Goal: Use online tool/utility: Utilize a website feature to perform a specific function

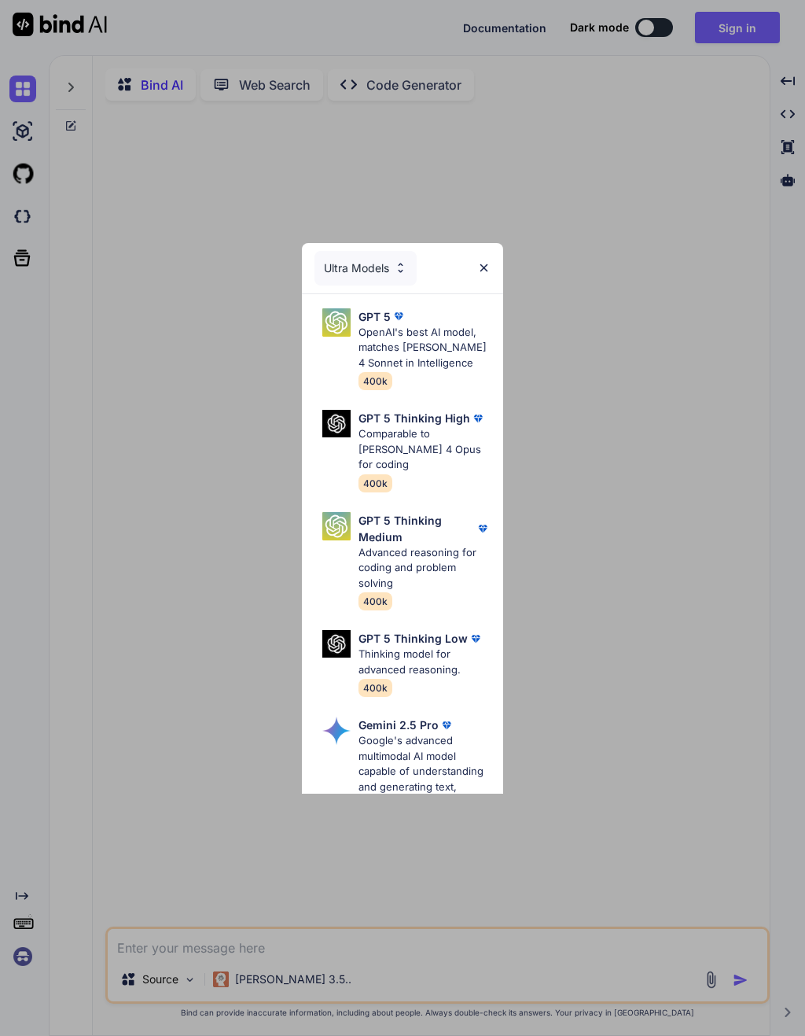
type textarea "x"
click at [732, 19] on div "Ultra Models GPT 5 OpenAI's best AI model, matches [PERSON_NAME] 4 Sonnet in In…" at bounding box center [402, 518] width 805 height 1036
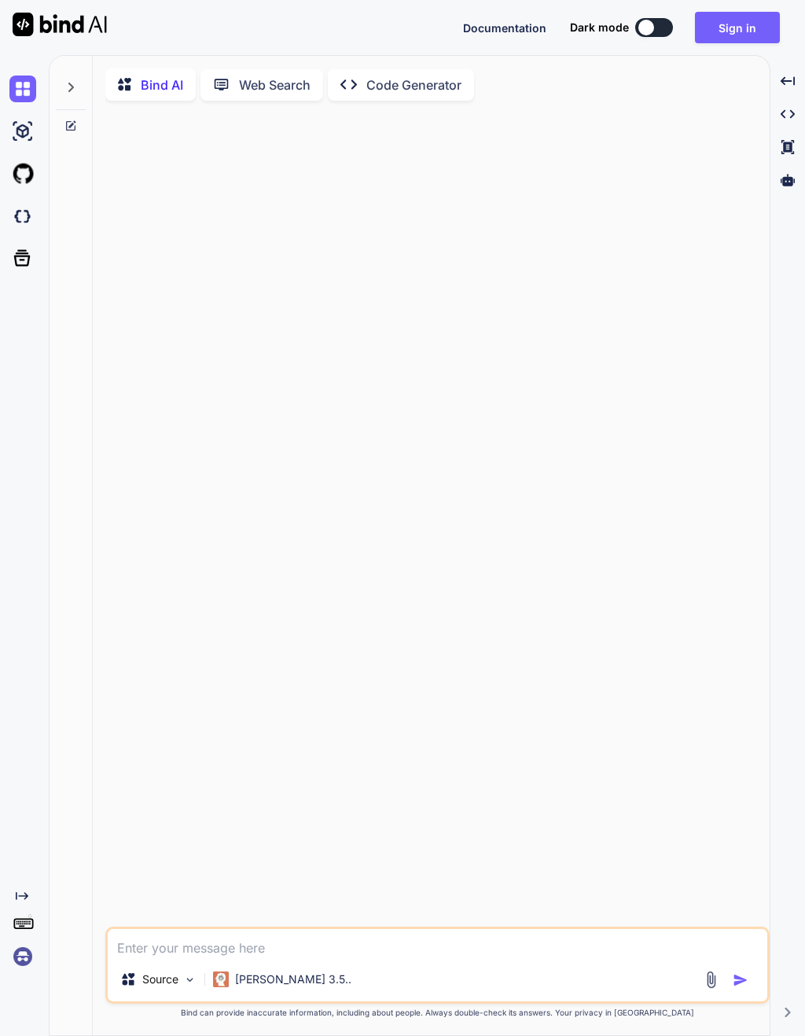
click at [735, 20] on button "Sign in" at bounding box center [737, 27] width 85 height 31
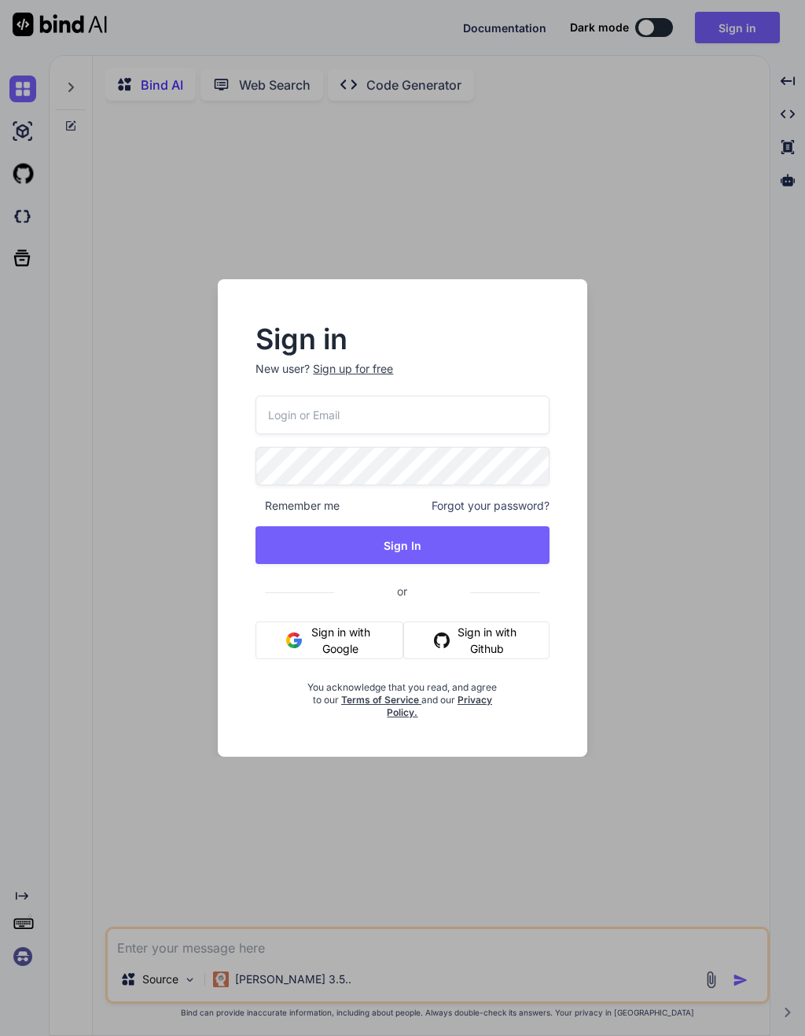
click at [422, 416] on input "email" at bounding box center [402, 415] width 293 height 39
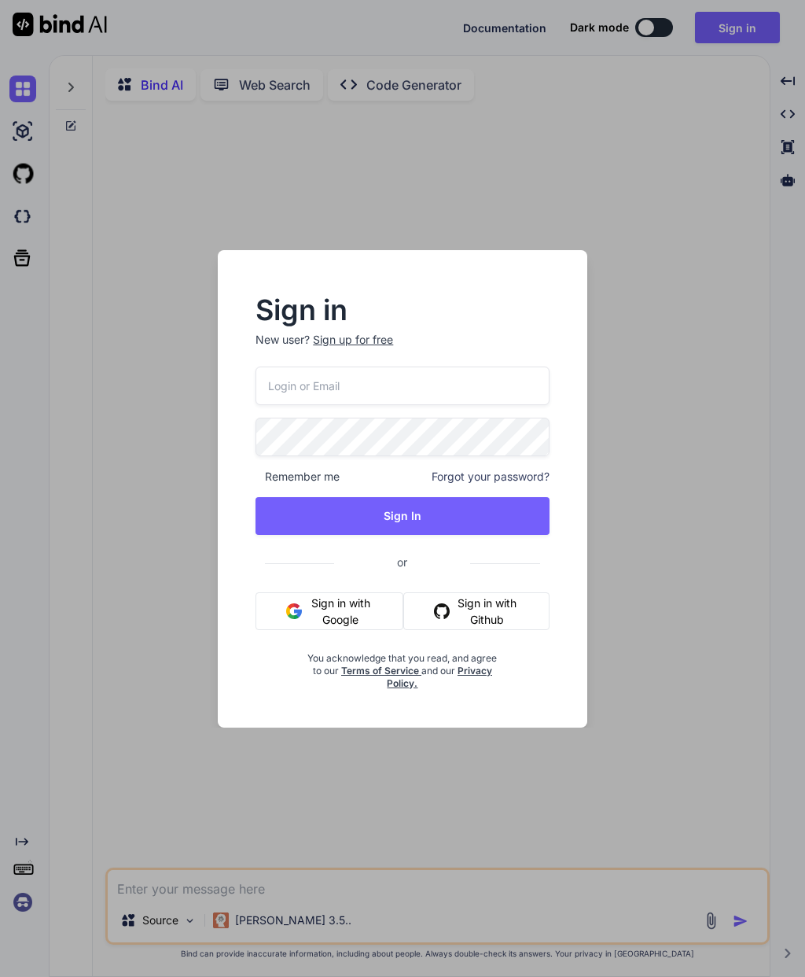
type input "ferrah@tuta.io"
click at [468, 515] on button "Sign In" at bounding box center [402, 516] width 293 height 38
click at [448, 513] on button "Sign In" at bounding box center [402, 516] width 293 height 38
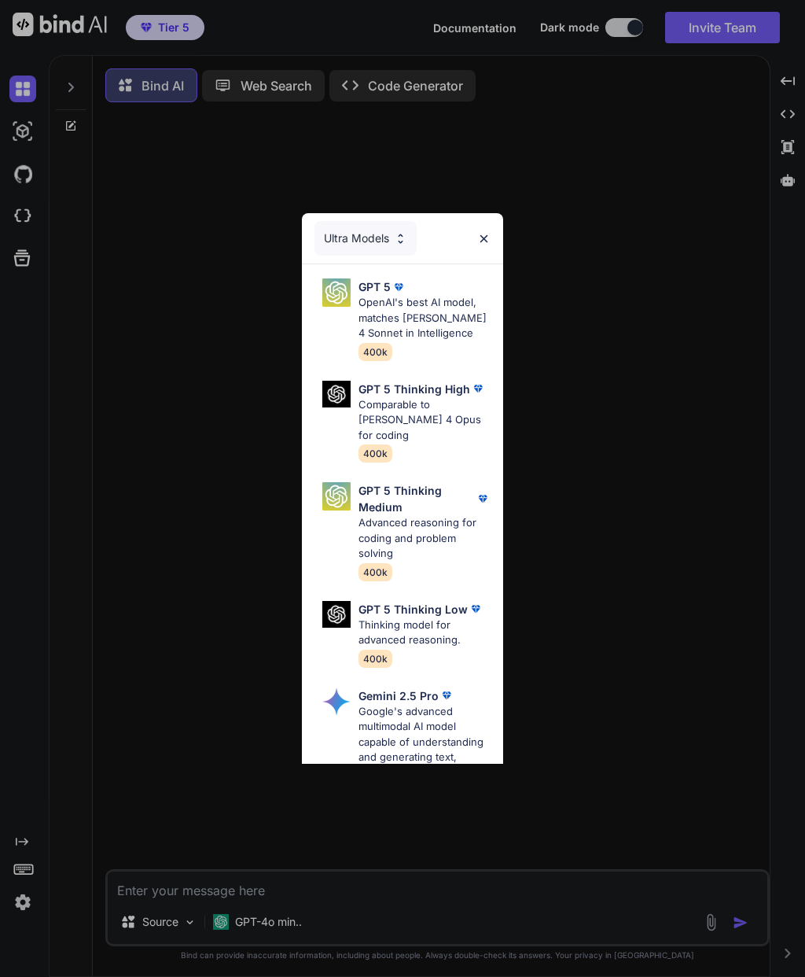
click at [488, 238] on img at bounding box center [483, 238] width 13 height 13
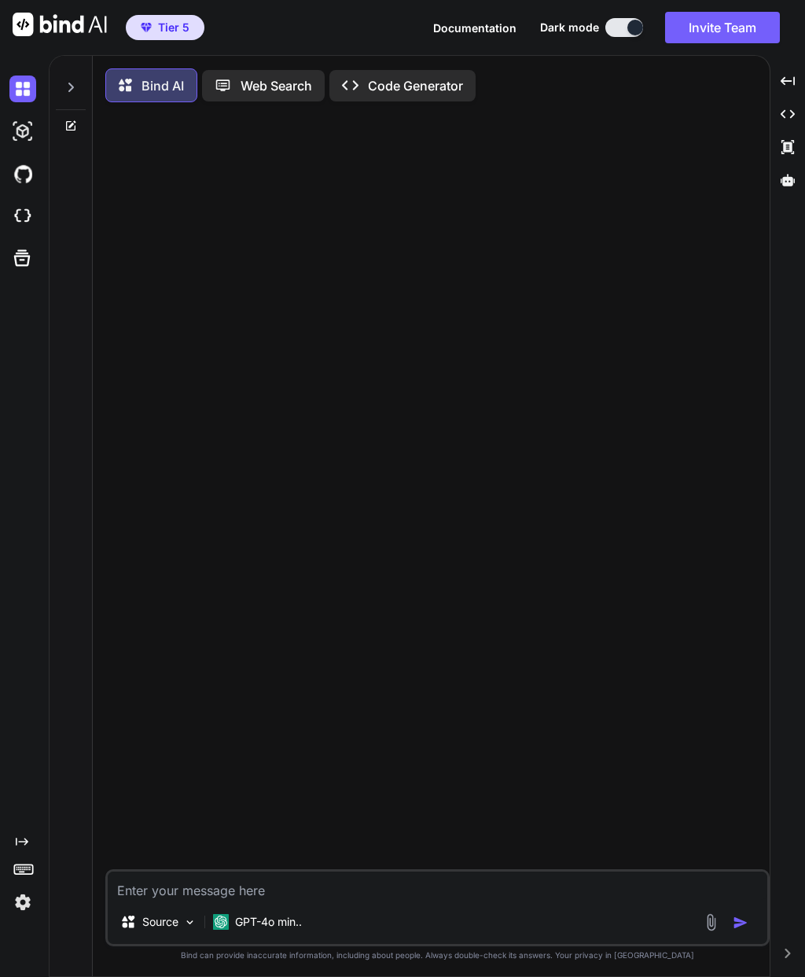
click at [28, 172] on img at bounding box center [22, 173] width 27 height 27
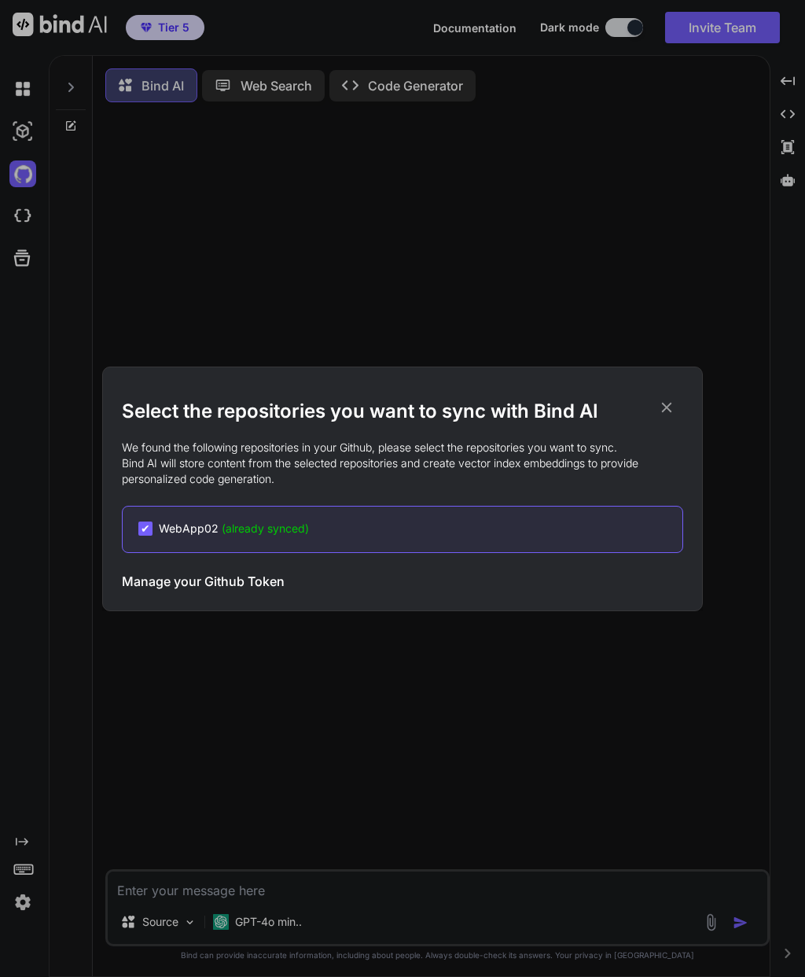
click at [238, 590] on h3 "Manage your Github Token" at bounding box center [203, 581] width 163 height 19
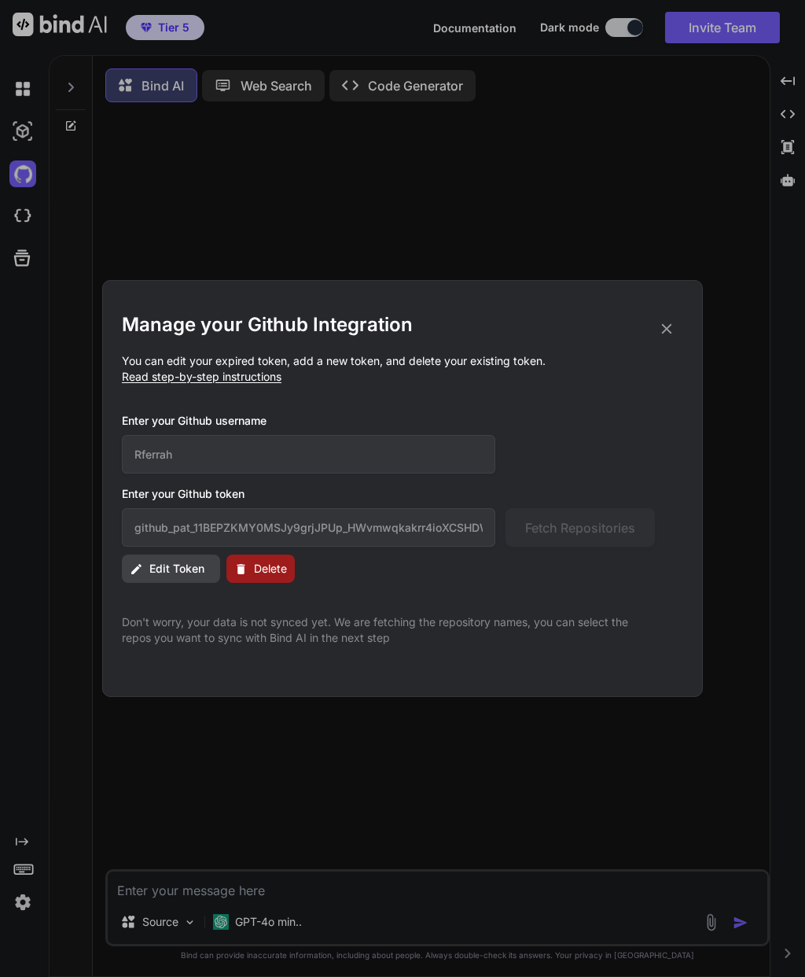
click at [662, 333] on icon at bounding box center [667, 329] width 10 height 10
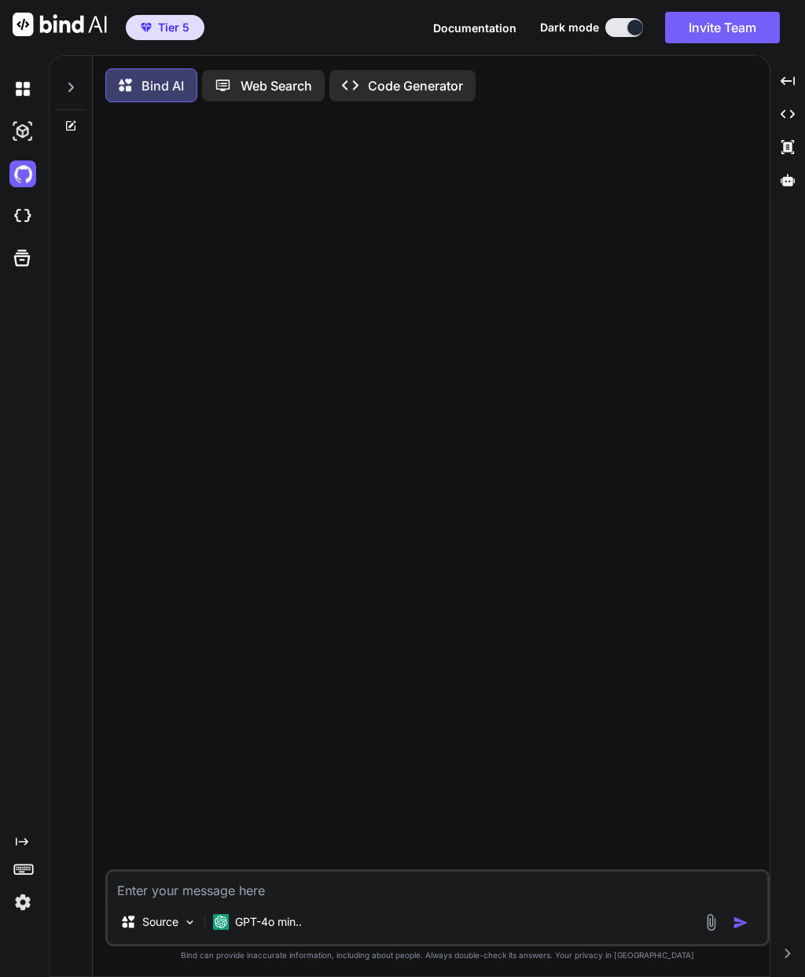
click at [186, 29] on span "Tier 5" at bounding box center [173, 28] width 31 height 16
click at [73, 87] on icon at bounding box center [71, 87] width 6 height 9
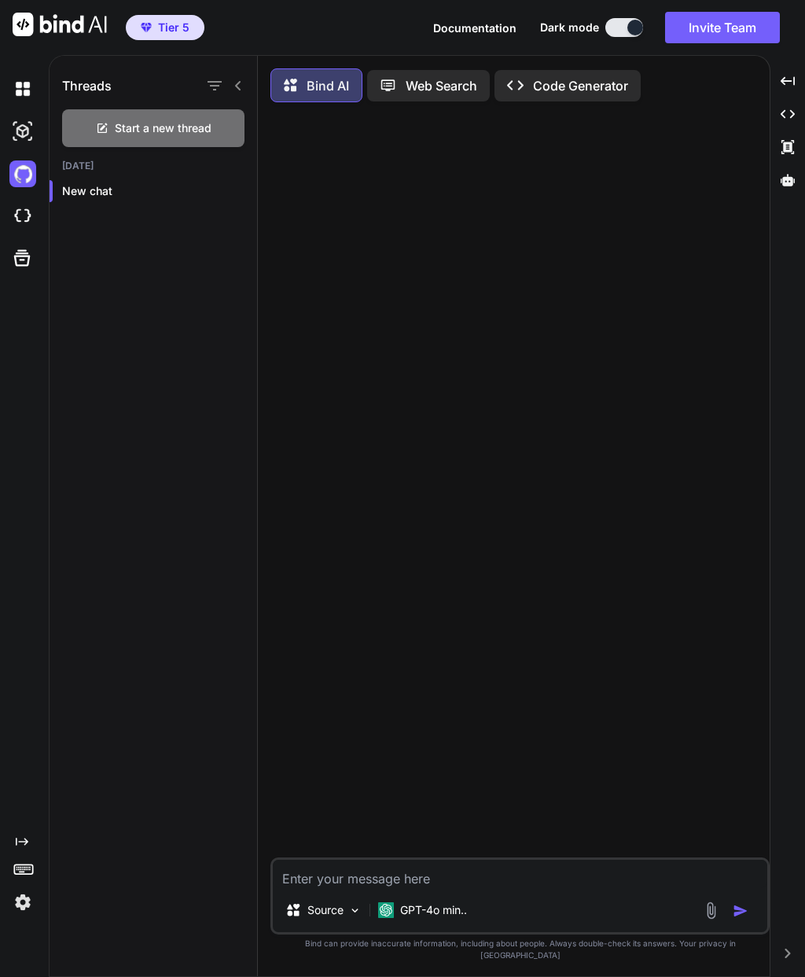
click at [195, 125] on span "Start a new thread" at bounding box center [163, 128] width 97 height 16
click at [243, 191] on icon "button" at bounding box center [240, 191] width 8 height 2
click at [305, 255] on div "Delete" at bounding box center [313, 253] width 154 height 31
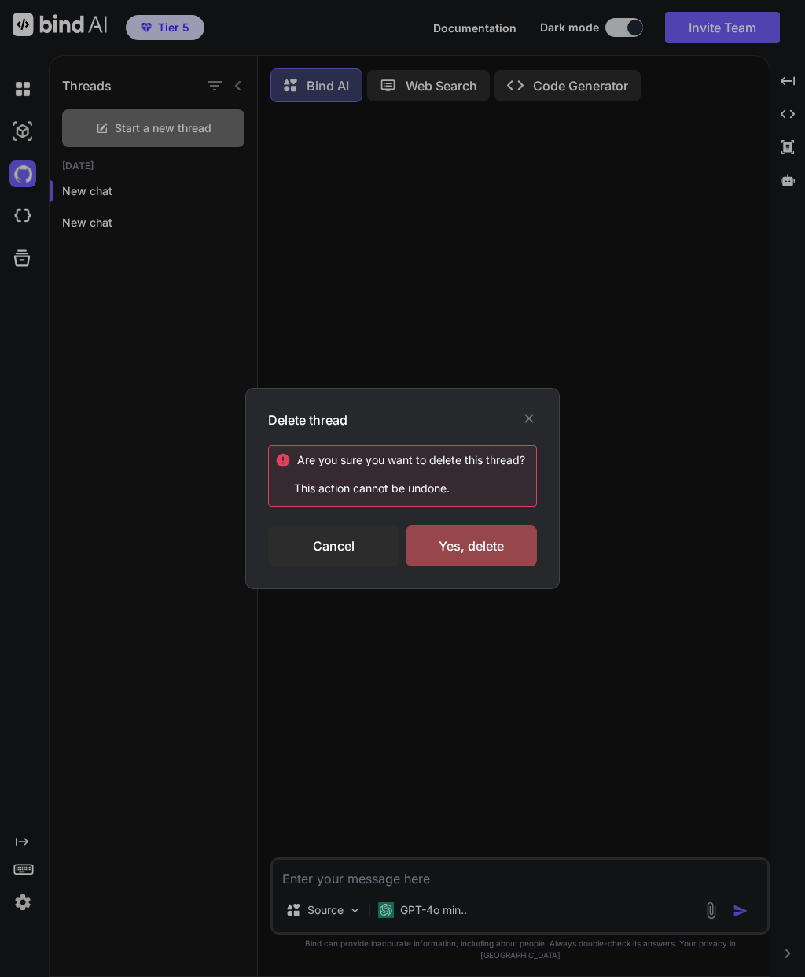
click at [488, 549] on div "Yes, delete" at bounding box center [471, 545] width 131 height 41
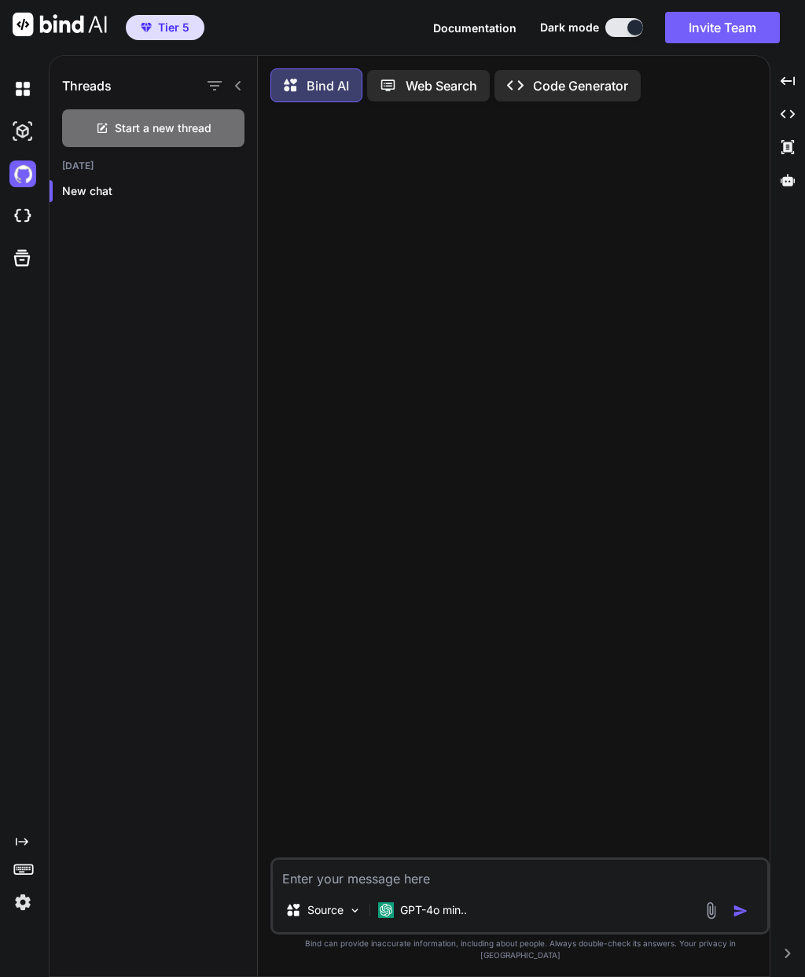
click at [447, 87] on p "Web Search" at bounding box center [442, 85] width 72 height 19
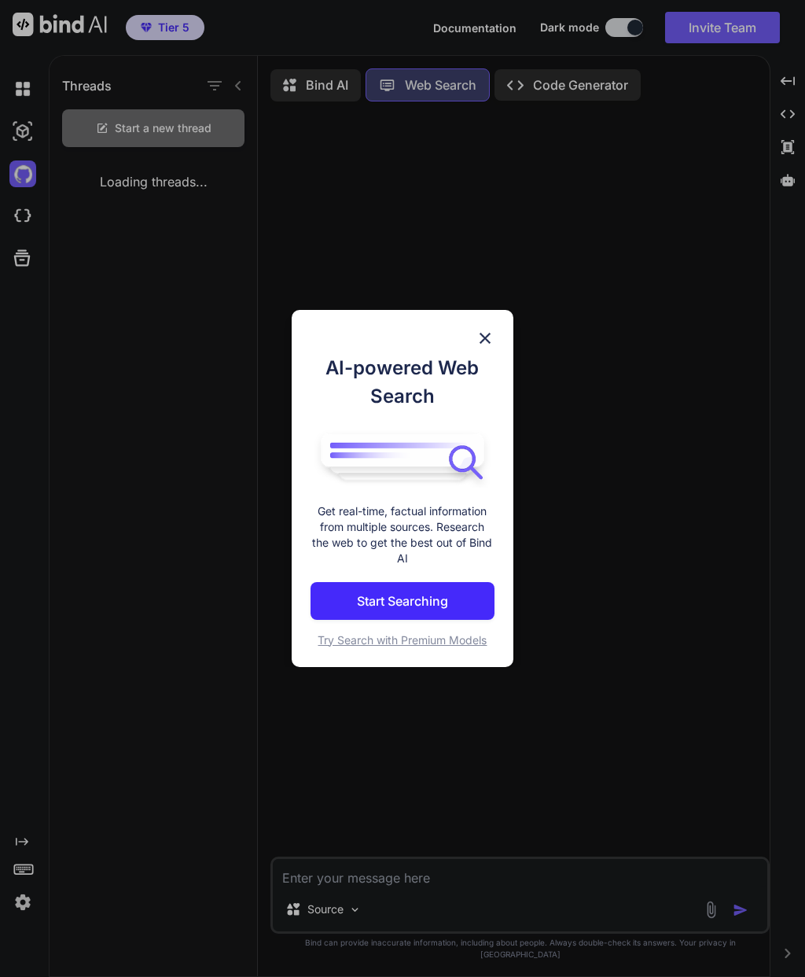
scroll to position [3, 0]
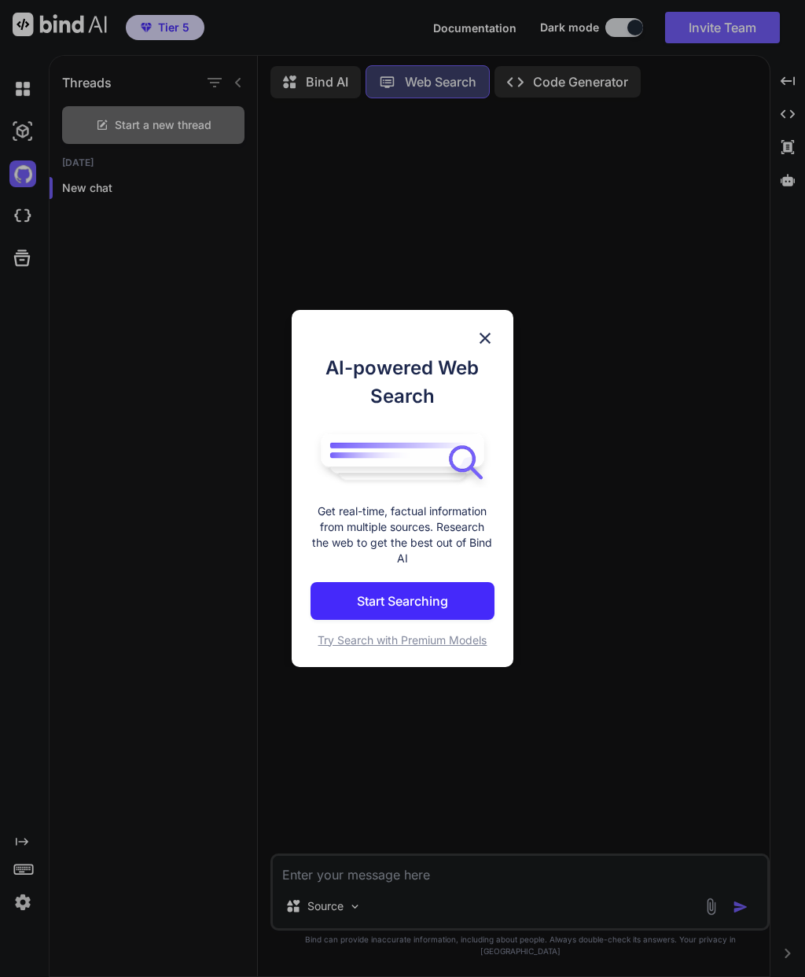
click at [492, 331] on img at bounding box center [485, 338] width 19 height 19
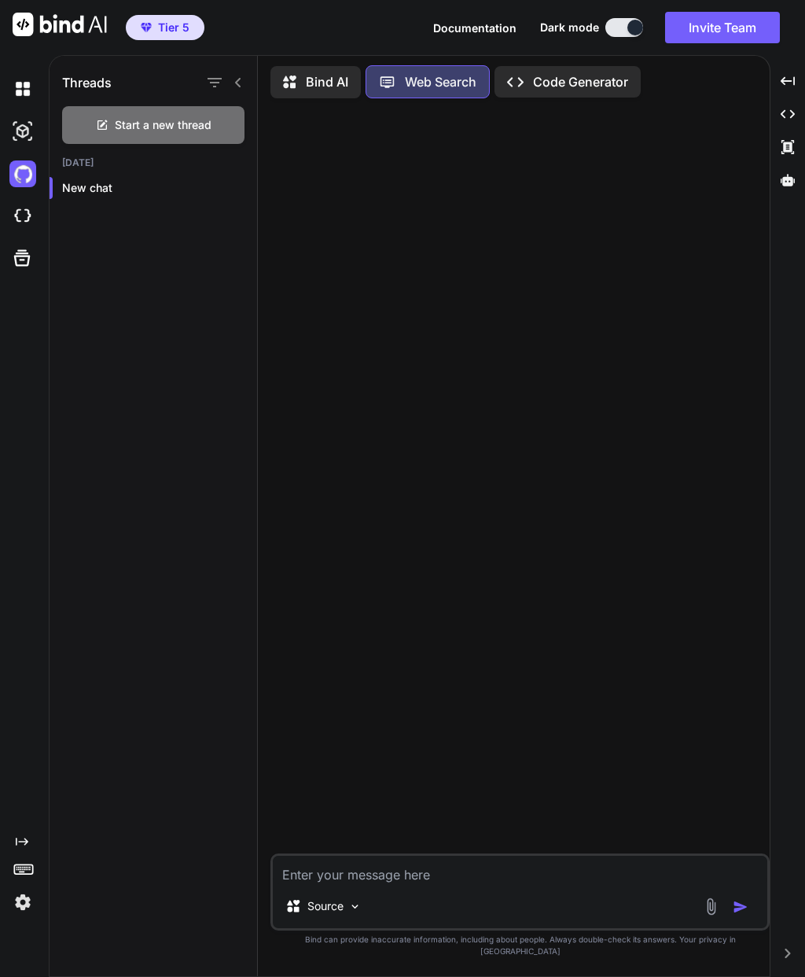
click at [587, 72] on p "Code Generator" at bounding box center [580, 81] width 95 height 19
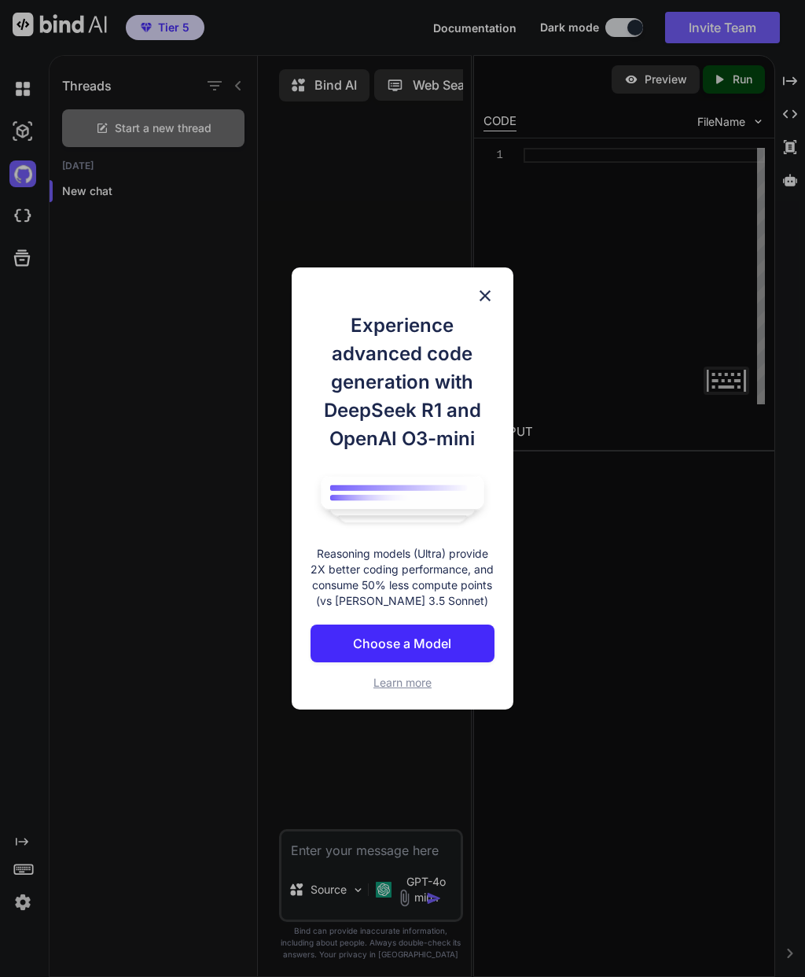
click at [456, 700] on div "Experience advanced code generation with DeepSeek R1 and OpenAI O3-mini Reasoni…" at bounding box center [403, 487] width 222 height 441
click at [440, 701] on div "Experience advanced code generation with DeepSeek R1 and OpenAI O3-mini Reasoni…" at bounding box center [403, 487] width 222 height 441
click at [493, 356] on h1 "Experience advanced code generation with DeepSeek R1 and OpenAI O3-mini" at bounding box center [403, 382] width 184 height 142
click at [482, 362] on h1 "Experience advanced code generation with DeepSeek R1 and OpenAI O3-mini" at bounding box center [403, 382] width 184 height 142
click at [584, 518] on div "Experience advanced code generation with DeepSeek R1 and OpenAI O3-mini Reasoni…" at bounding box center [402, 488] width 805 height 977
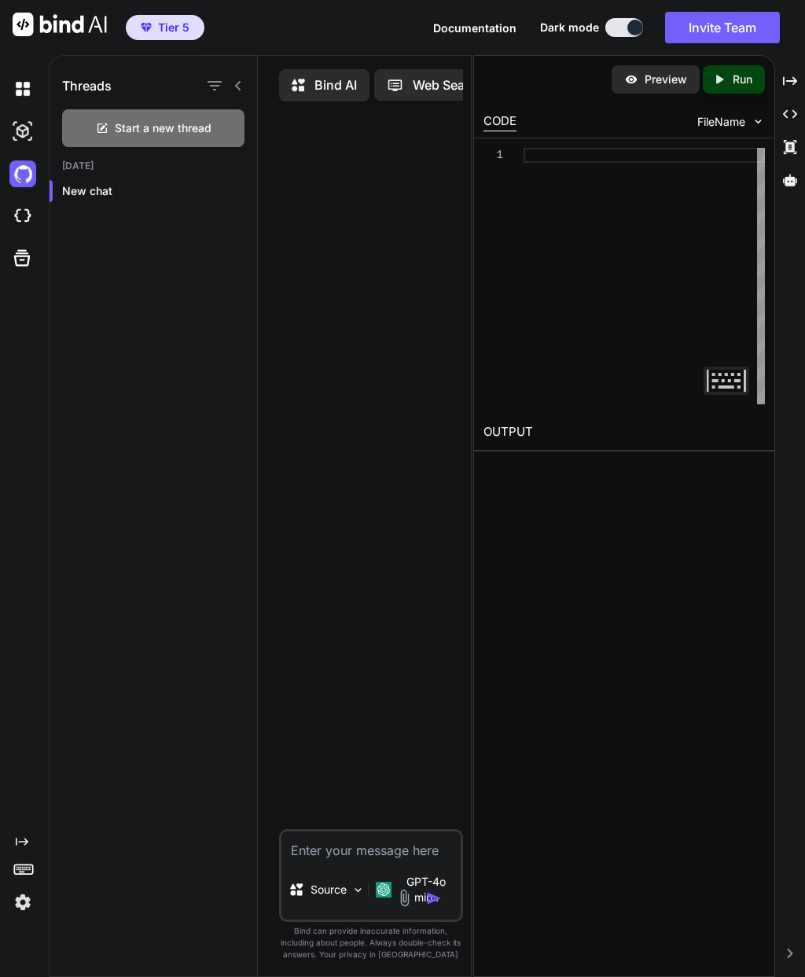
click at [429, 905] on p "GPT-4o min.." at bounding box center [426, 889] width 56 height 31
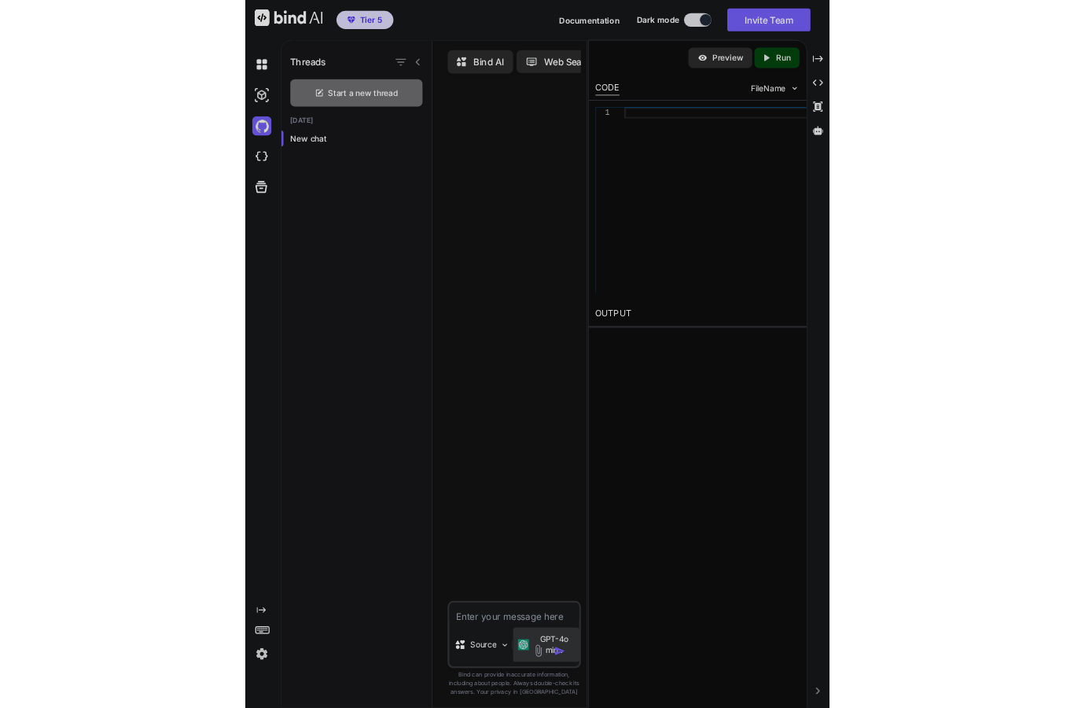
scroll to position [63, 0]
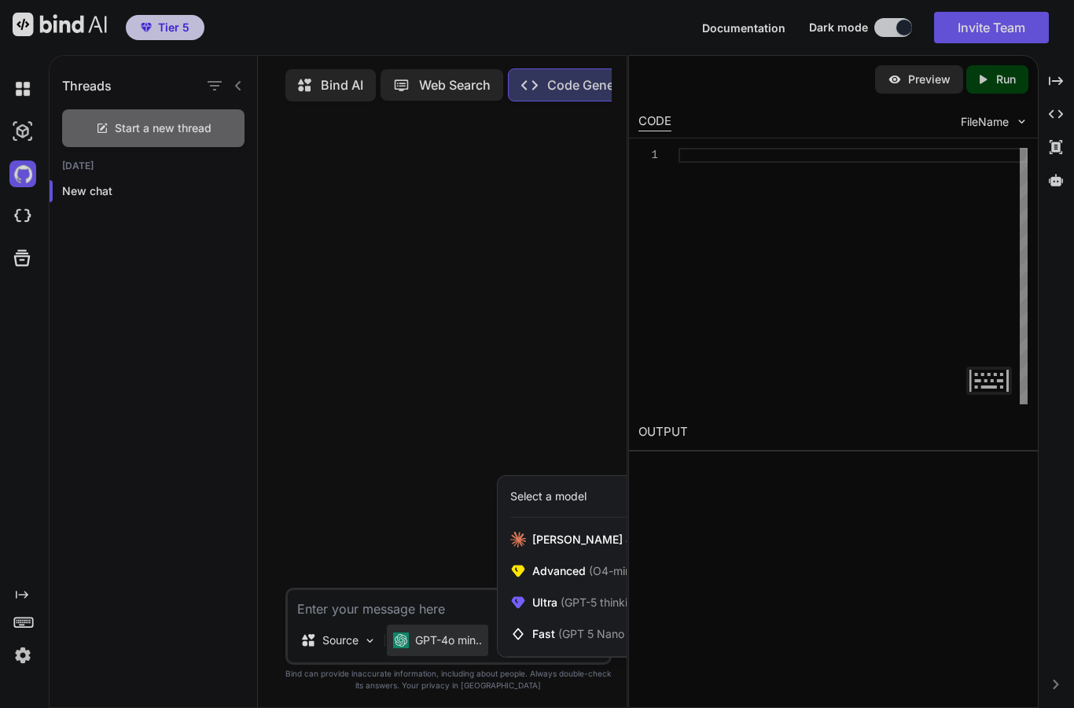
click at [589, 540] on span "Claude 4 Sonnet (Add API Key)" at bounding box center [638, 540] width 213 height 16
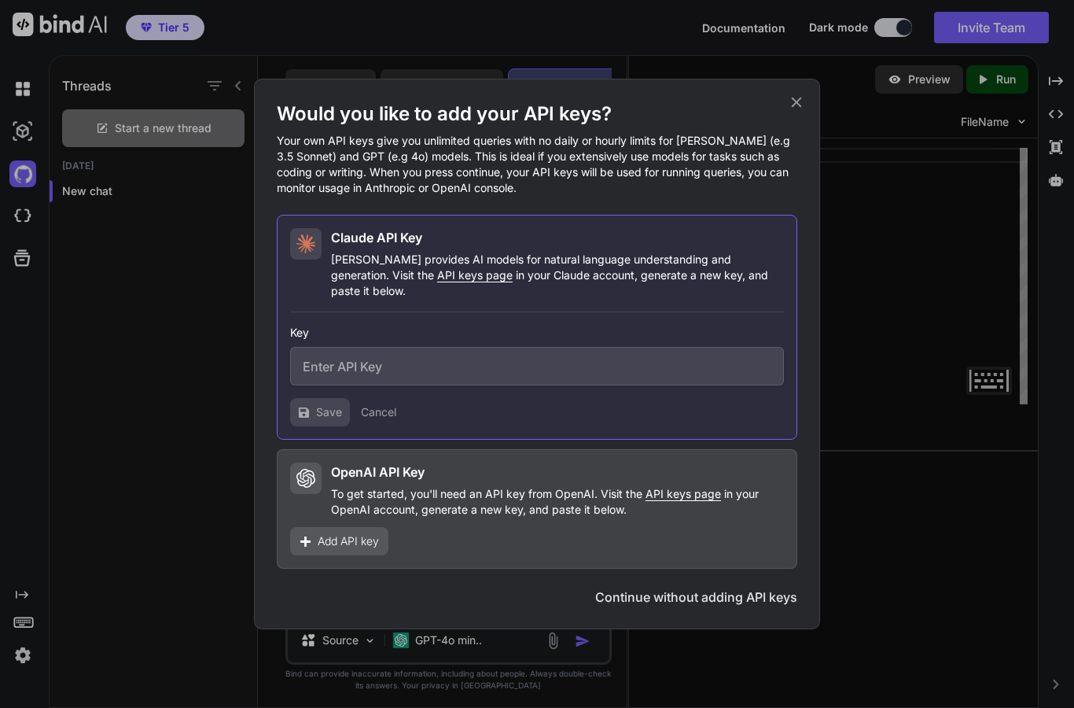
click at [744, 598] on button "Continue without adding API keys" at bounding box center [696, 597] width 202 height 19
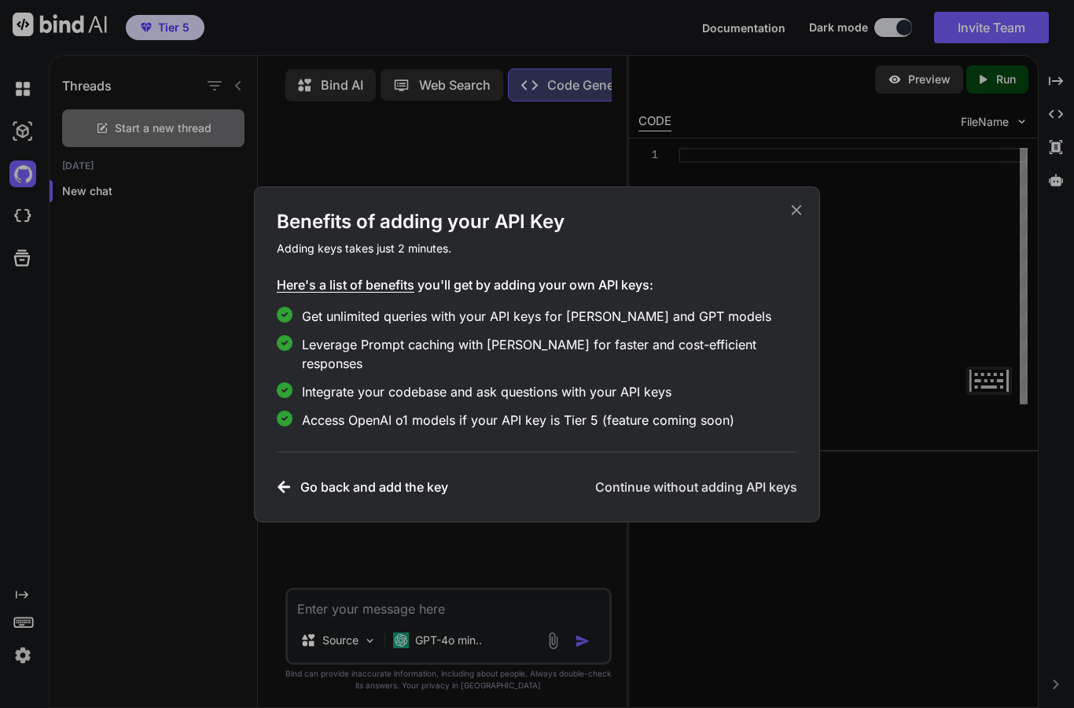
click at [767, 485] on h3 "Continue without adding API keys" at bounding box center [696, 486] width 202 height 19
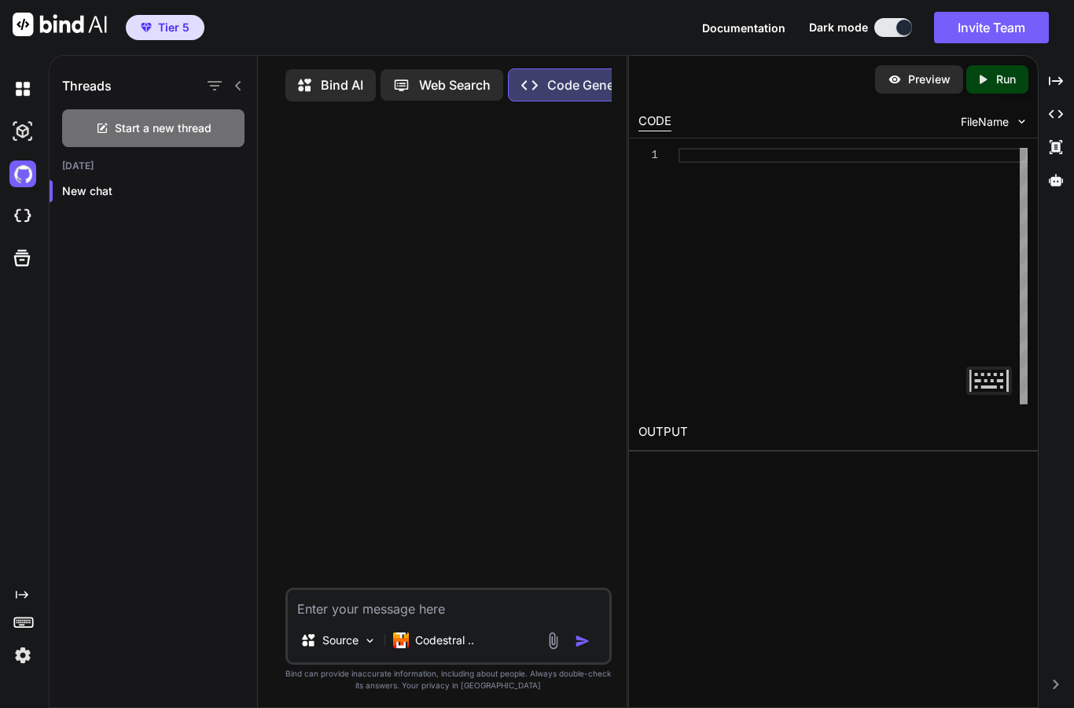
click at [467, 645] on p "Codestral .." at bounding box center [444, 640] width 59 height 16
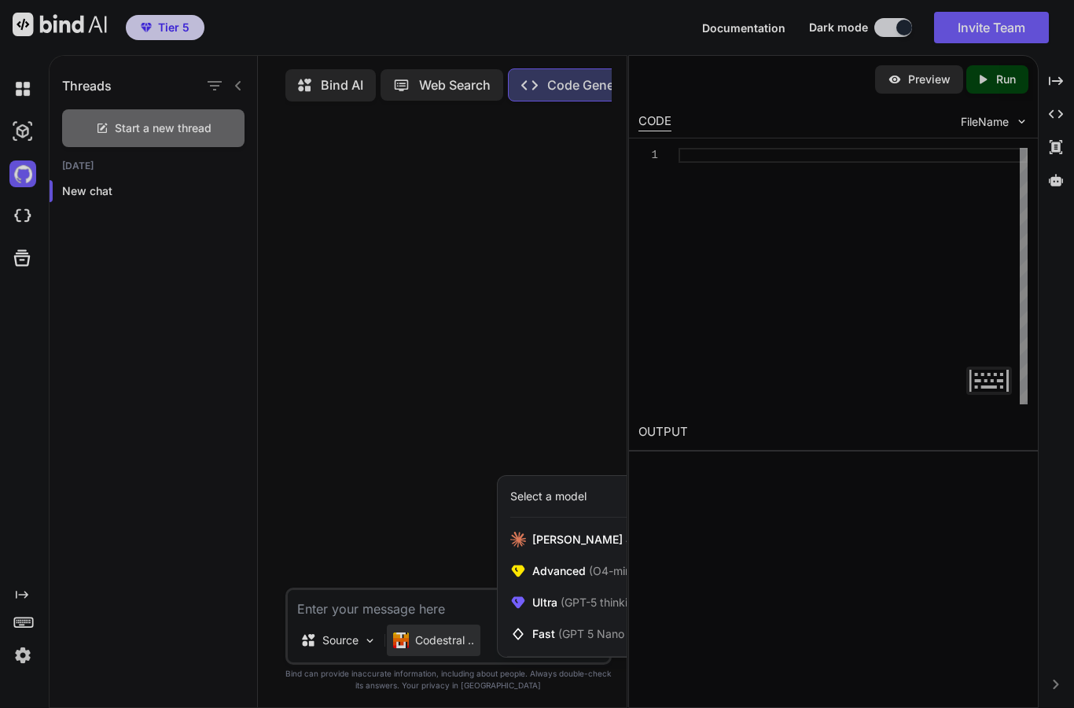
click at [578, 541] on span "Claude 4 Sonnet (Add API Key)" at bounding box center [638, 540] width 213 height 16
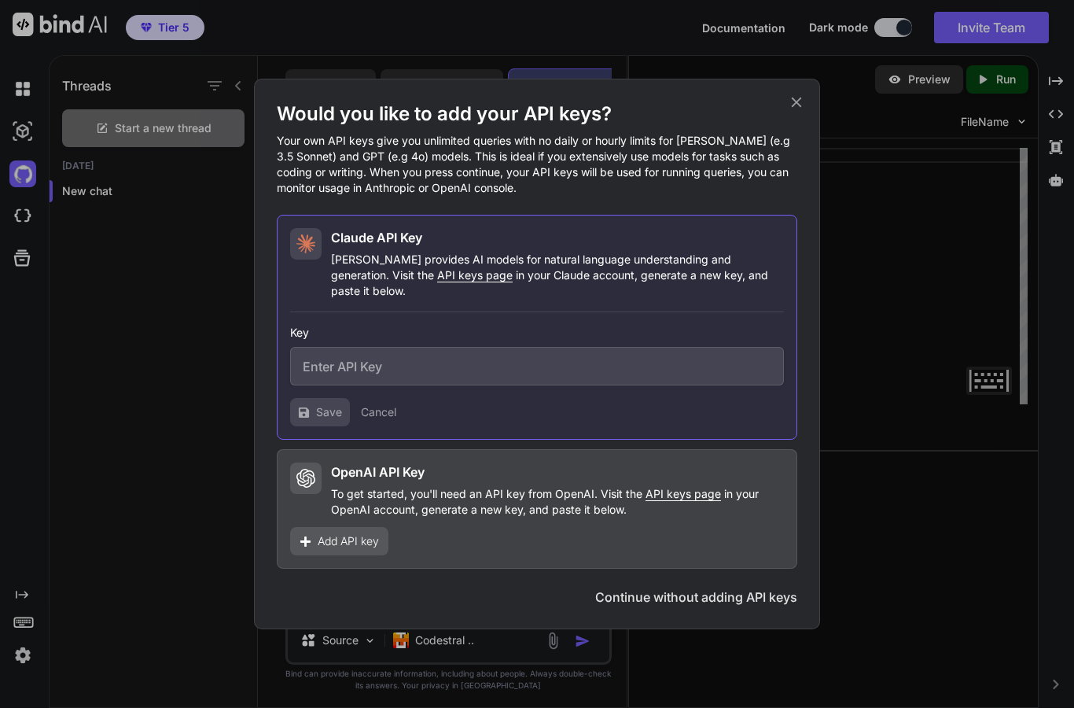
click at [790, 111] on icon at bounding box center [796, 102] width 17 height 17
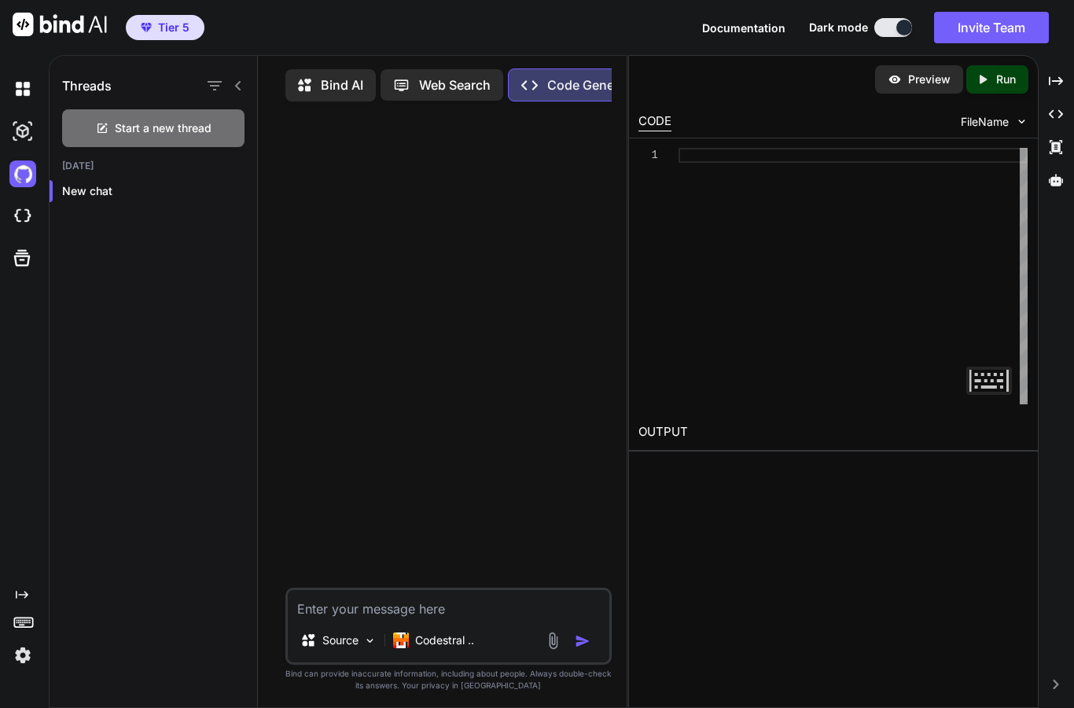
click at [473, 640] on p "Codestral .." at bounding box center [444, 640] width 59 height 16
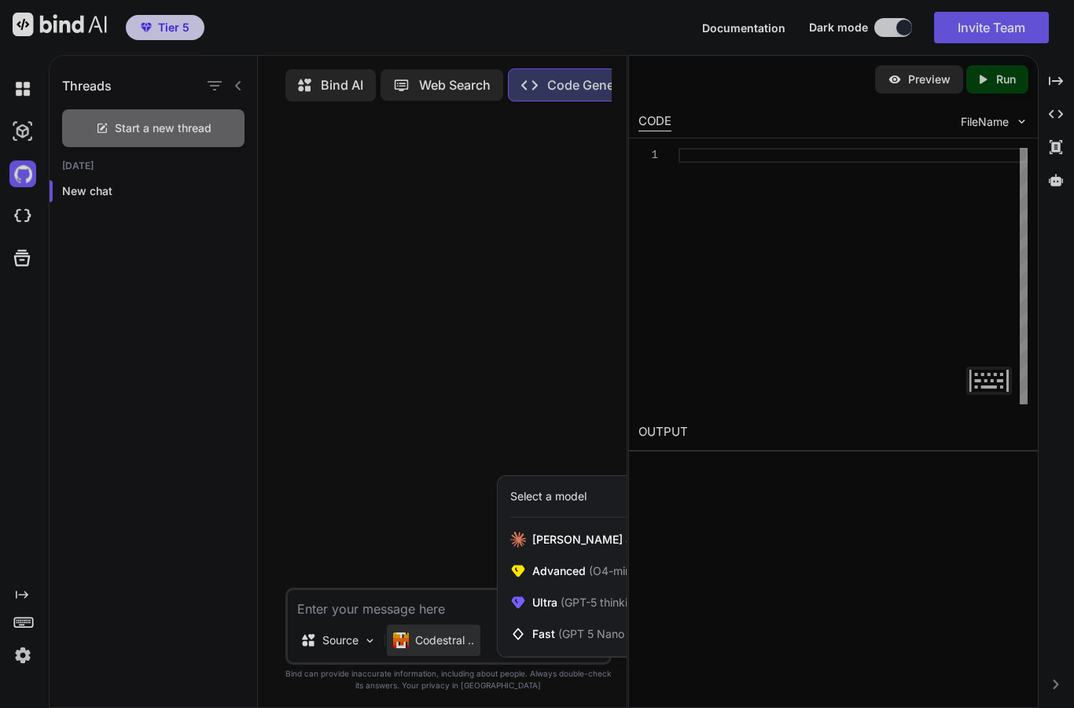
click at [582, 525] on div "Claude 4 Sonnet (Add API Key)" at bounding box center [626, 539] width 257 height 31
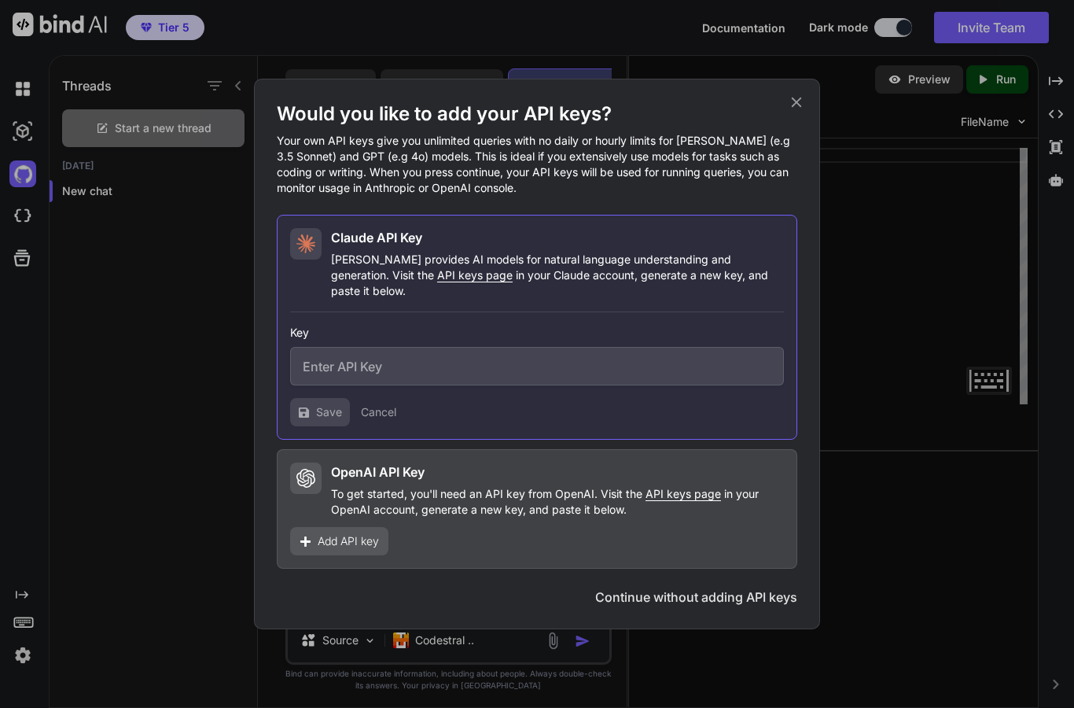
click at [719, 588] on button "Continue without adding API keys" at bounding box center [696, 597] width 202 height 19
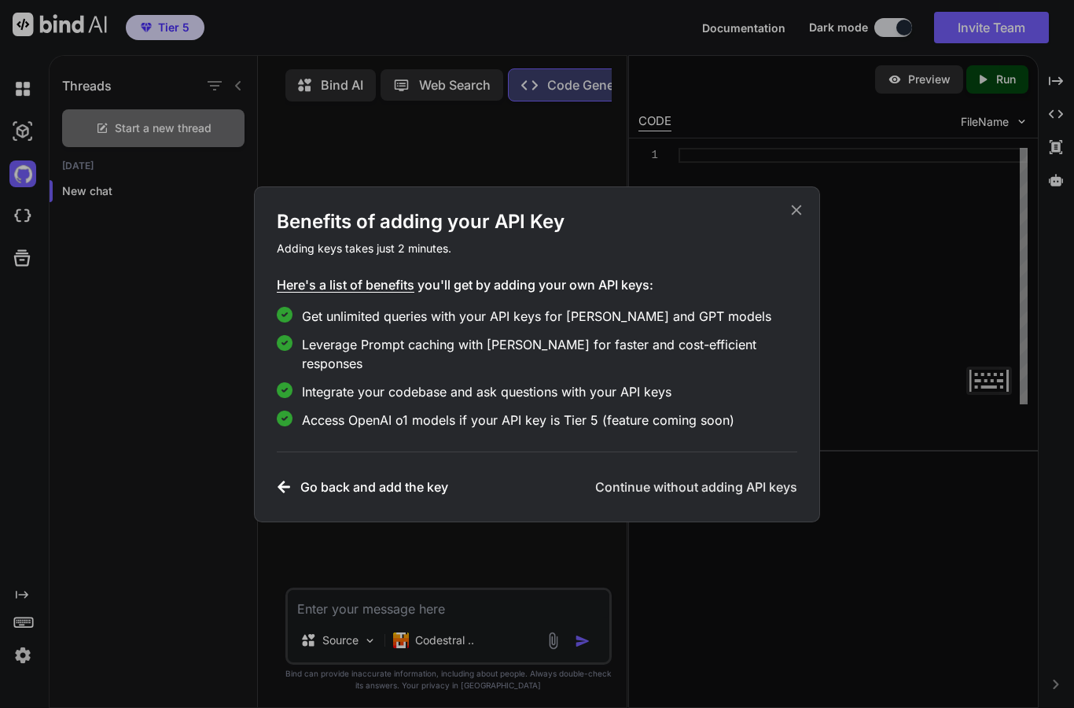
click at [761, 481] on h3 "Continue without adding API keys" at bounding box center [696, 486] width 202 height 19
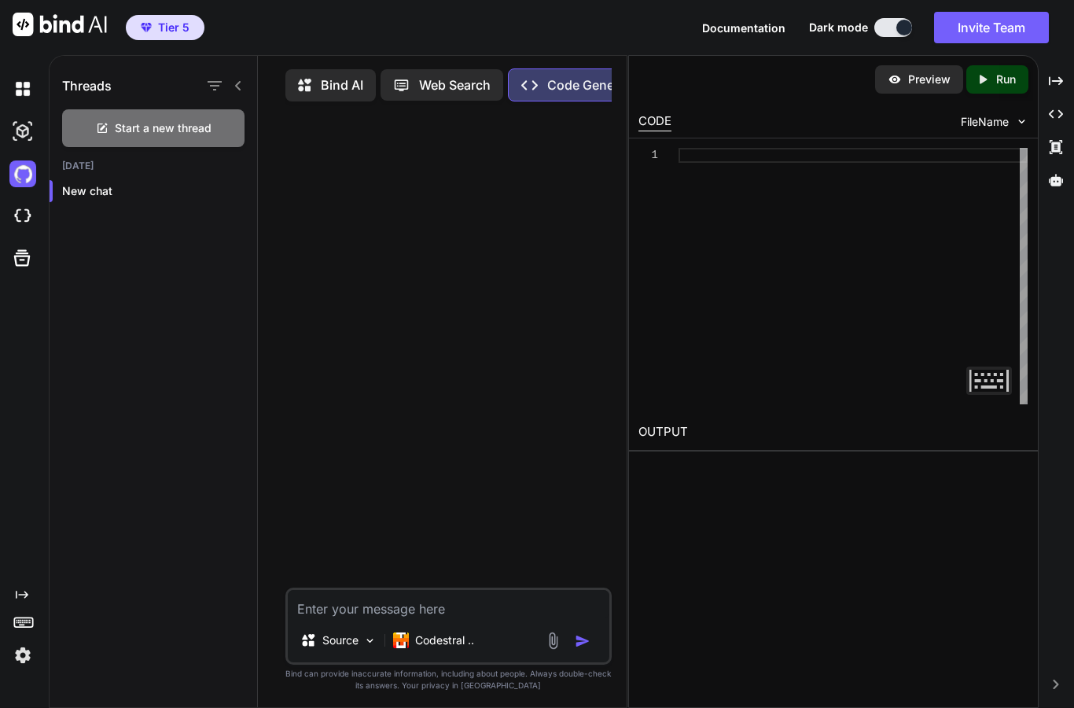
click at [461, 649] on div "Codestral .." at bounding box center [434, 639] width 94 height 31
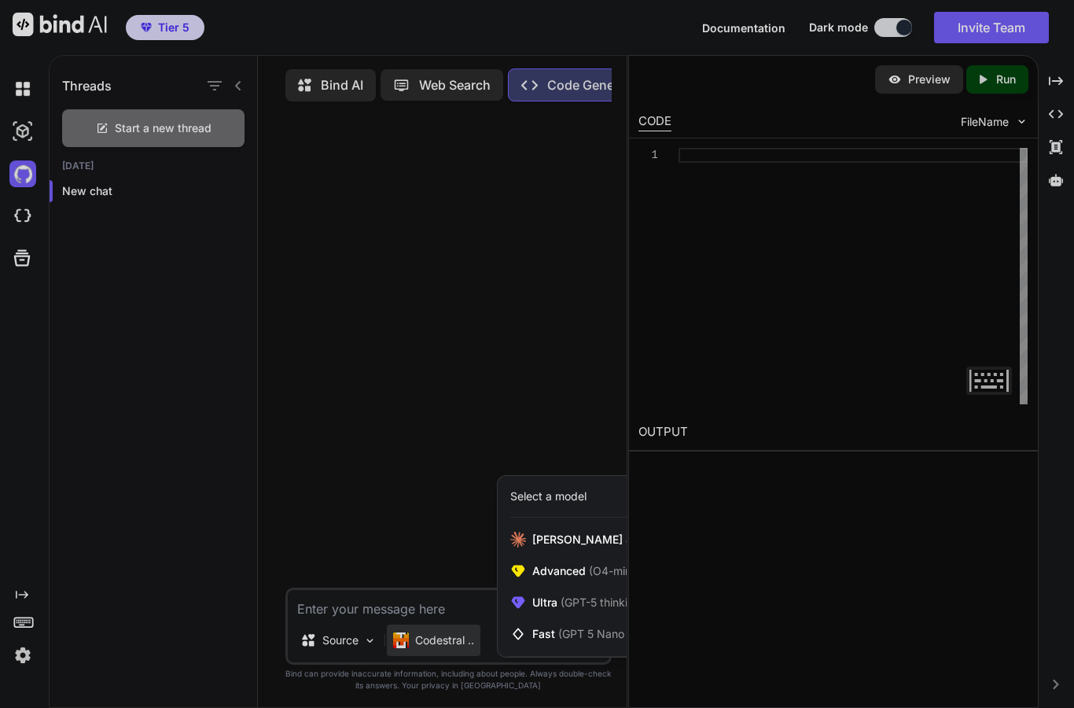
click at [588, 576] on span "(O4-mini, DeepSeek R1)" at bounding box center [649, 570] width 127 height 13
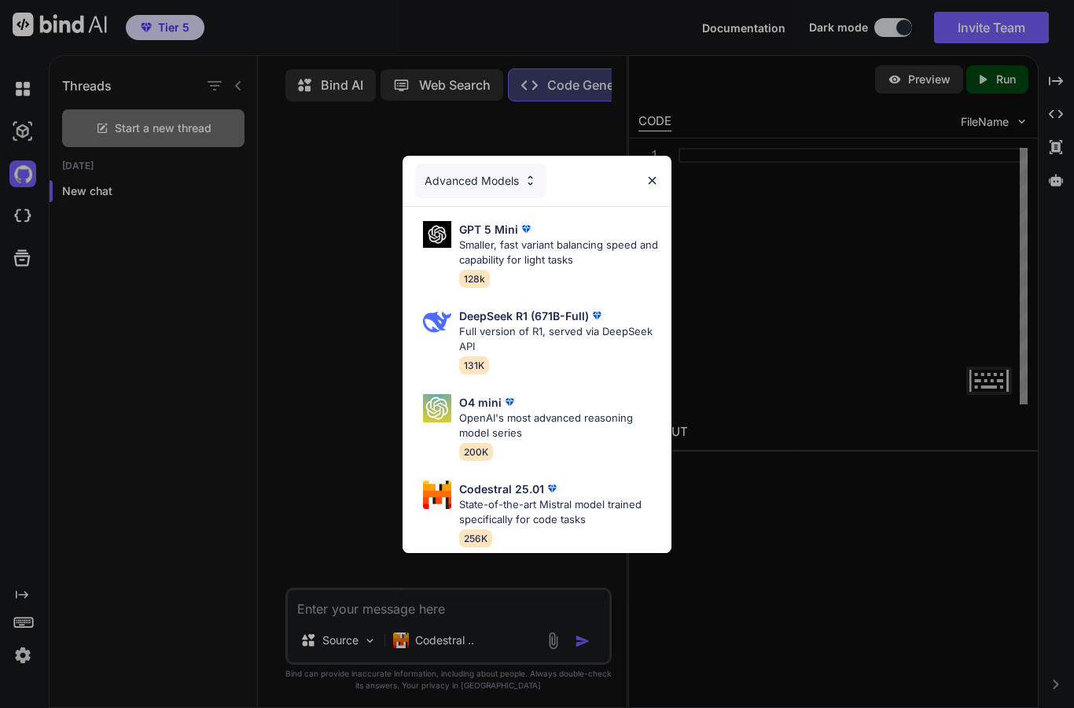
scroll to position [0, 0]
click at [551, 255] on p "Smaller, fast variant balancing speed and capability for light tasks" at bounding box center [559, 253] width 200 height 31
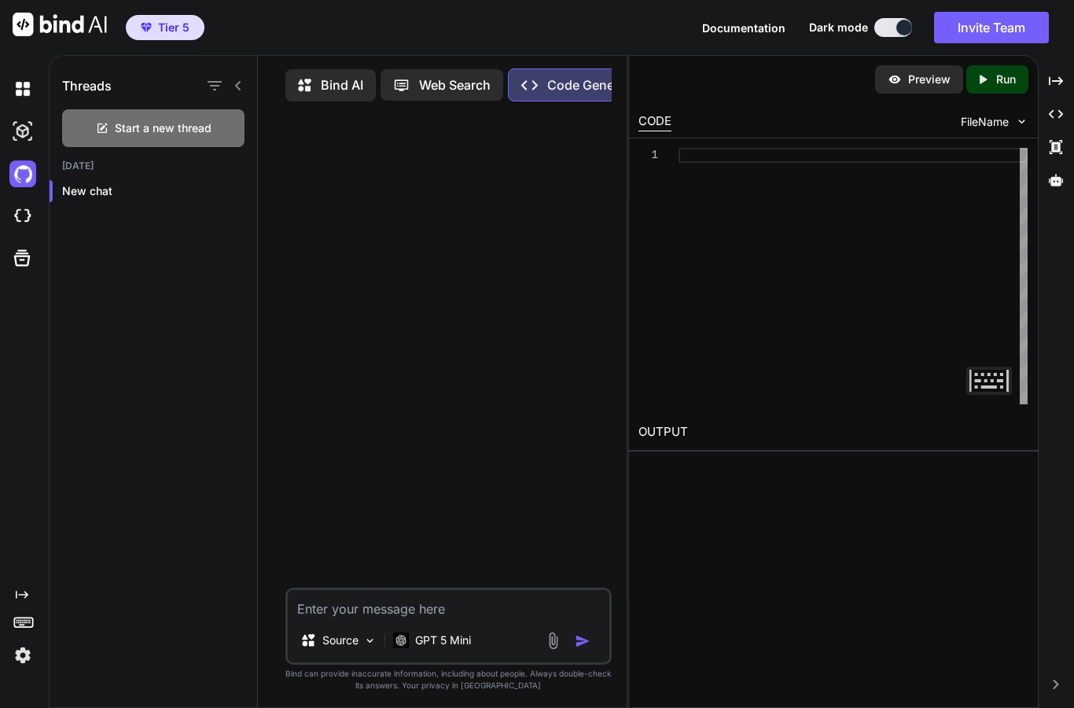
click at [333, 95] on div "Bind AI" at bounding box center [331, 85] width 90 height 32
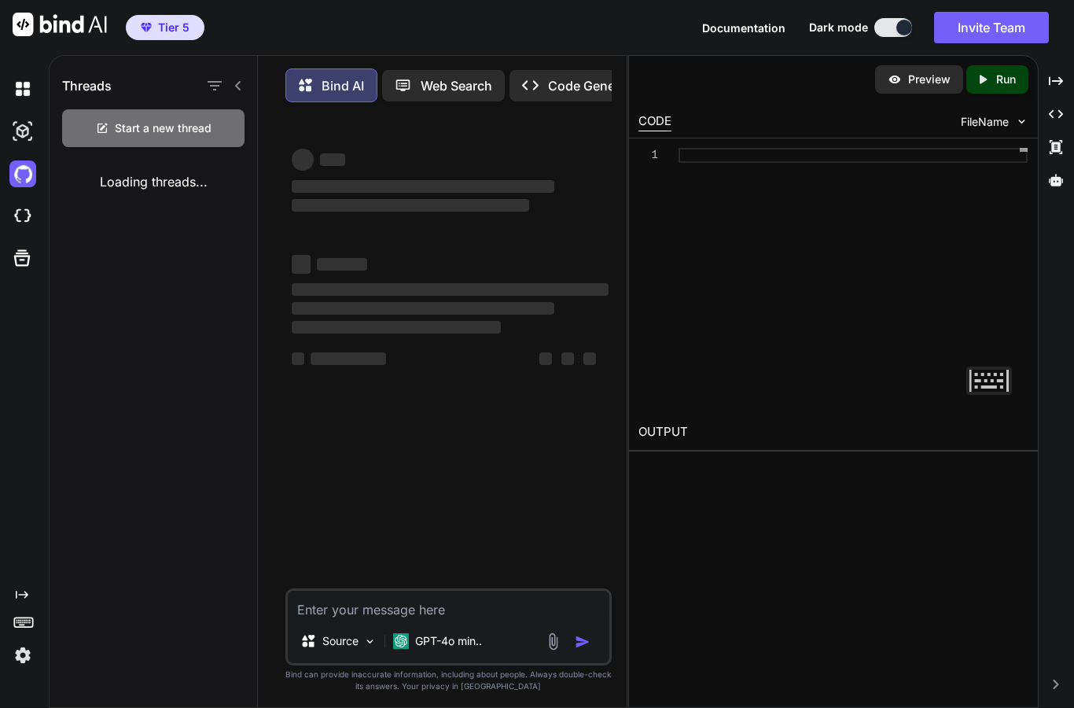
click at [28, 134] on img at bounding box center [22, 131] width 27 height 27
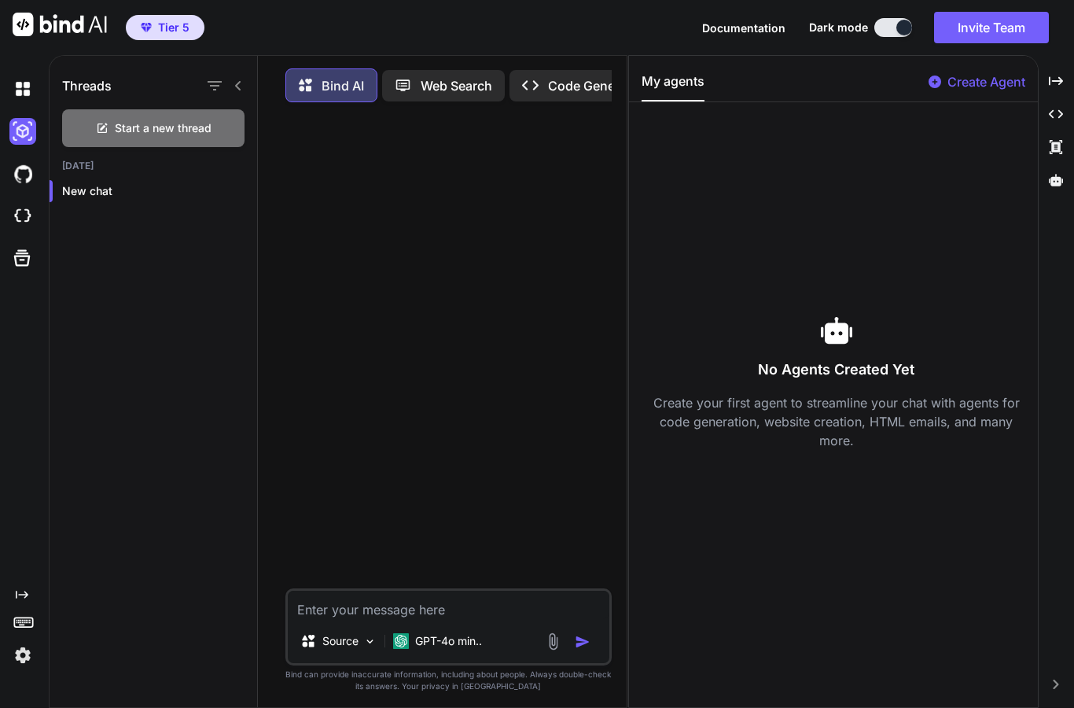
type textarea "x"
click at [33, 127] on img at bounding box center [22, 131] width 27 height 27
click at [27, 219] on img at bounding box center [22, 216] width 27 height 27
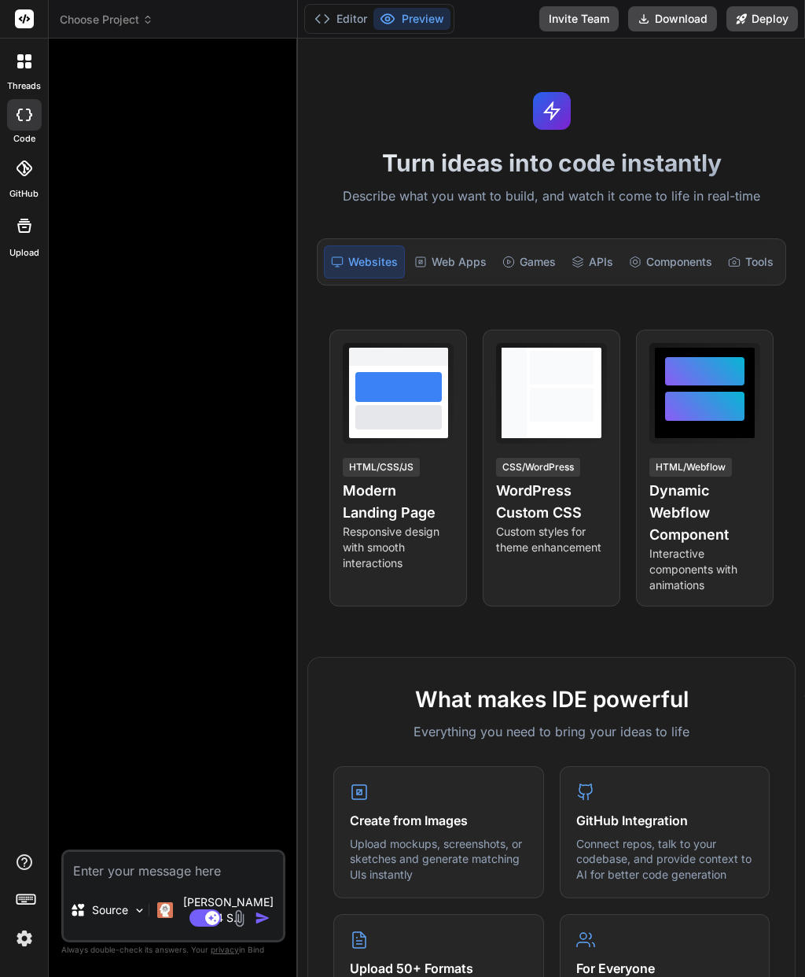
type textarea "x"
